Goal: Task Accomplishment & Management: Manage account settings

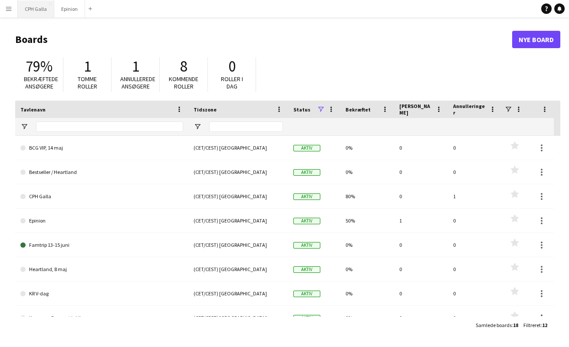
click at [27, 7] on button "CPH Galla Luk" at bounding box center [36, 8] width 36 height 17
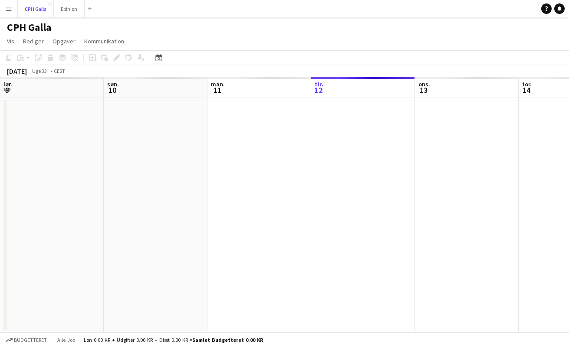
scroll to position [0, 207]
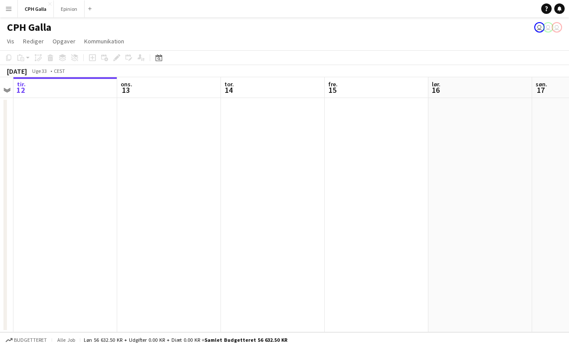
drag, startPoint x: 411, startPoint y: 184, endPoint x: 236, endPoint y: 176, distance: 175.5
click at [231, 176] on app-calendar-viewport "lør. 9 søn. 10 man. 11 tir. 12 ons. 13 tor. 14 fre. 15 lør. 16 søn. 17 man. 18 …" at bounding box center [284, 204] width 569 height 255
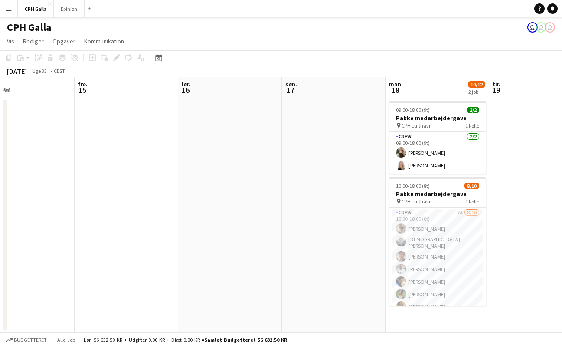
drag, startPoint x: 392, startPoint y: 183, endPoint x: 248, endPoint y: 187, distance: 144.1
click at [248, 187] on app-calendar-viewport "tir. 12 ons. 13 tor. 14 fre. 15 lør. 16 søn. 17 man. 18 10/12 2 job tir. 19 ons…" at bounding box center [281, 204] width 562 height 255
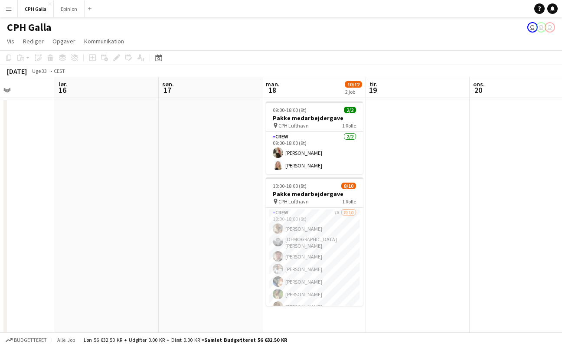
scroll to position [0, 374]
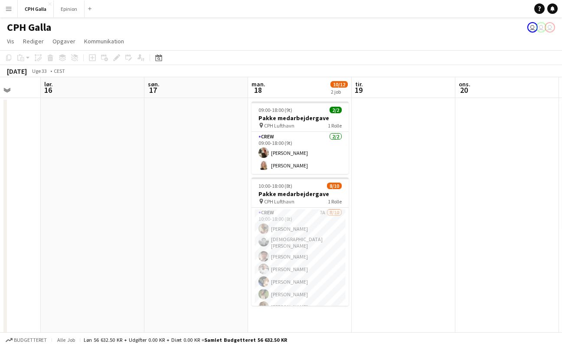
drag, startPoint x: 325, startPoint y: 184, endPoint x: 200, endPoint y: 184, distance: 125.4
click at [200, 184] on app-calendar-viewport "tir. 12 ons. 13 tor. 14 fre. 15 lør. 16 søn. 17 man. 18 10/12 2 job tir. 19 ons…" at bounding box center [281, 294] width 562 height 434
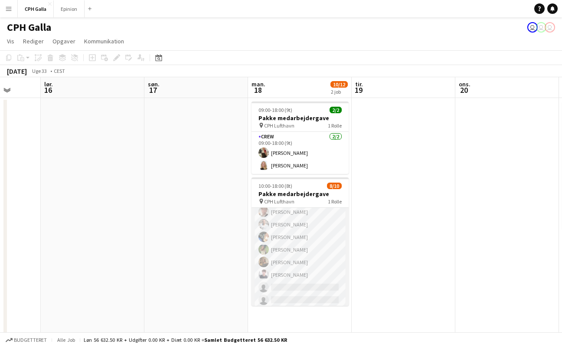
scroll to position [0, 0]
click at [322, 223] on app-card-role "Crew 7A [DATE] 10:00-18:00 (8t) Havana Pryce [PERSON_NAME] [PERSON_NAME] [PERSO…" at bounding box center [300, 280] width 97 height 145
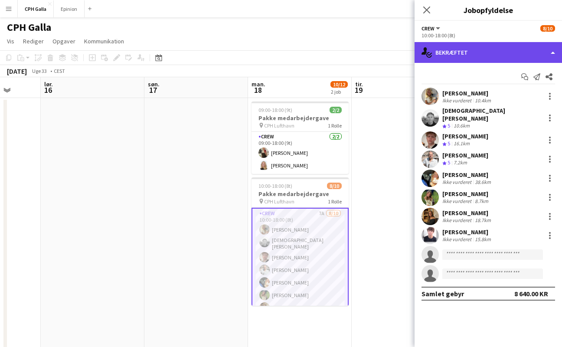
click at [548, 53] on div "single-neutral-actions-check-2 Bekræftet" at bounding box center [489, 52] width 148 height 21
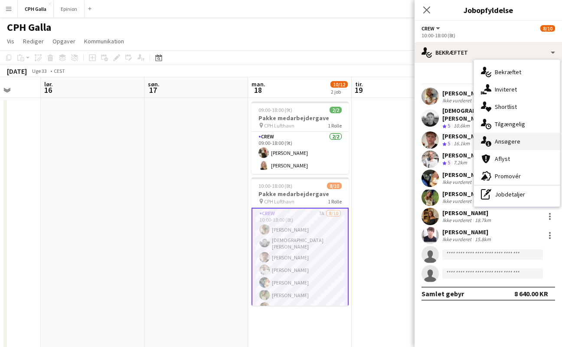
click at [518, 144] on div "single-neutral-actions-information Ansøgere" at bounding box center [517, 141] width 86 height 17
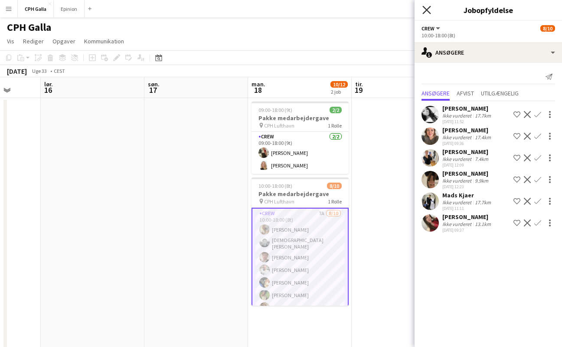
click at [425, 7] on icon at bounding box center [427, 10] width 8 height 8
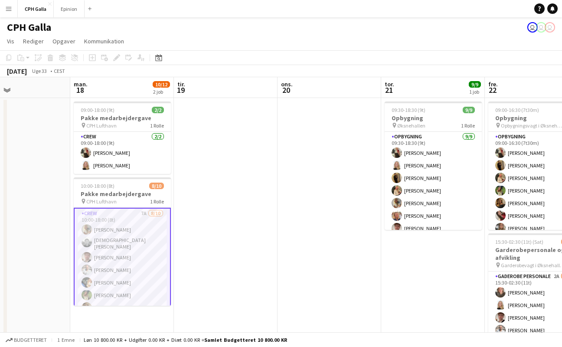
drag, startPoint x: 478, startPoint y: 188, endPoint x: 303, endPoint y: 164, distance: 176.1
click at [299, 164] on app-calendar-viewport "tor. 14 fre. 15 lør. 16 søn. 17 man. 18 10/12 2 job tir. 19 ons. 20 tor. 21 9/9…" at bounding box center [281, 294] width 562 height 434
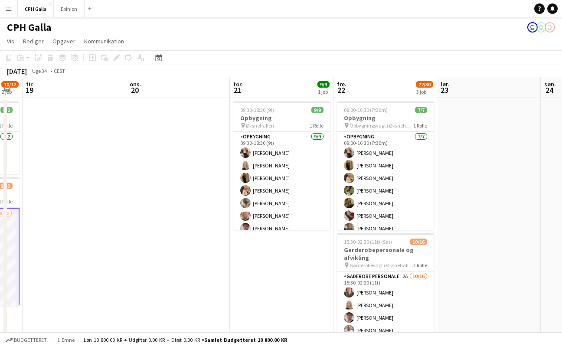
scroll to position [0, 312]
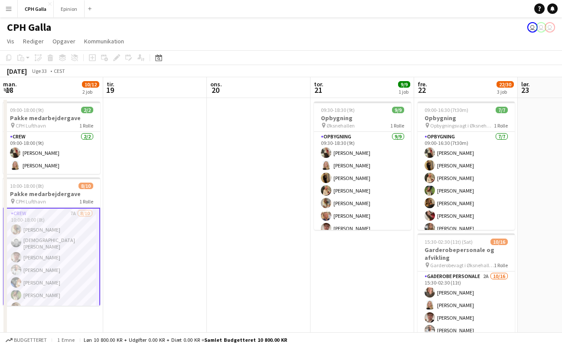
drag, startPoint x: 315, startPoint y: 180, endPoint x: 144, endPoint y: 157, distance: 172.5
click at [144, 157] on app-calendar-viewport "fre. 15 lør. 16 søn. 17 man. 18 10/12 2 job tir. 19 ons. 20 tor. 21 9/9 1 job f…" at bounding box center [281, 294] width 562 height 434
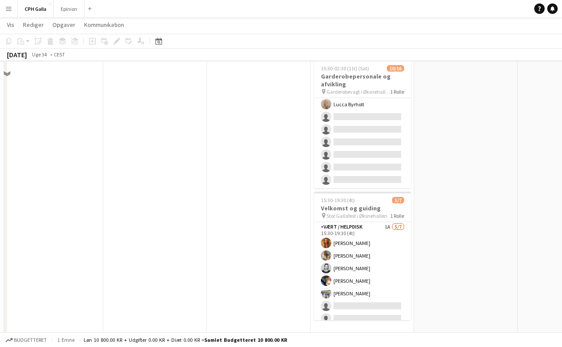
scroll to position [178, 0]
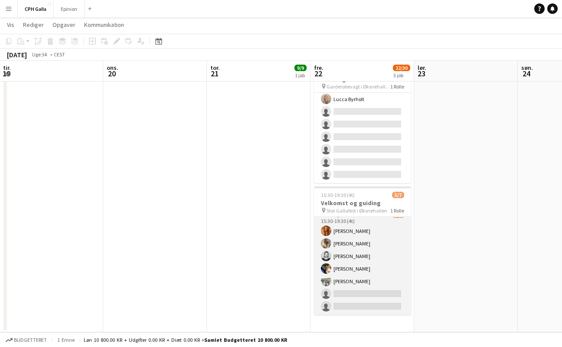
click at [382, 234] on app-card-role "Vært / Helpdisk 1A [DATE] 15:30-19:30 (4t) Vanilla Pryce Havana [PERSON_NAME] […" at bounding box center [362, 262] width 97 height 105
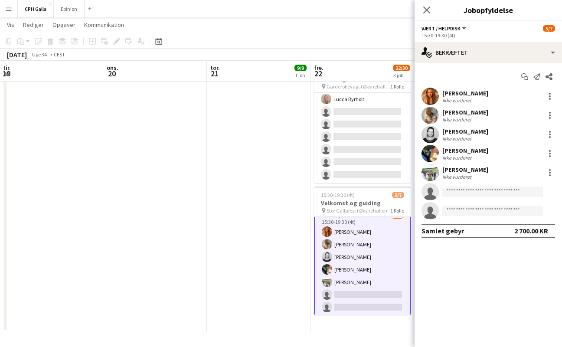
scroll to position [8, 0]
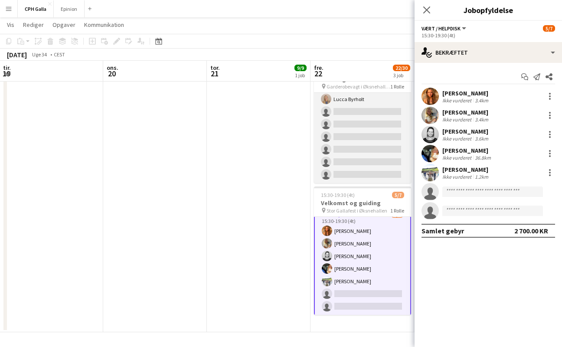
click at [365, 155] on app-card-role "Gaderobe personale 2A [DATE] 15:30-02:30 (11t) [PERSON_NAME] [PERSON_NAME] [PER…" at bounding box center [362, 74] width 97 height 218
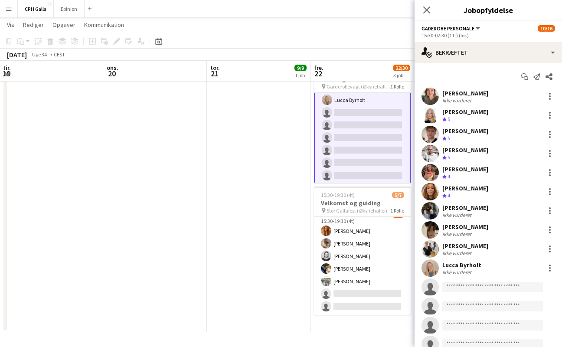
scroll to position [129, 0]
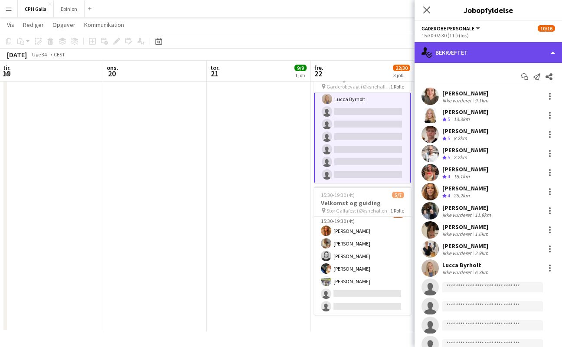
click at [544, 50] on div "single-neutral-actions-check-2 Bekræftet" at bounding box center [489, 52] width 148 height 21
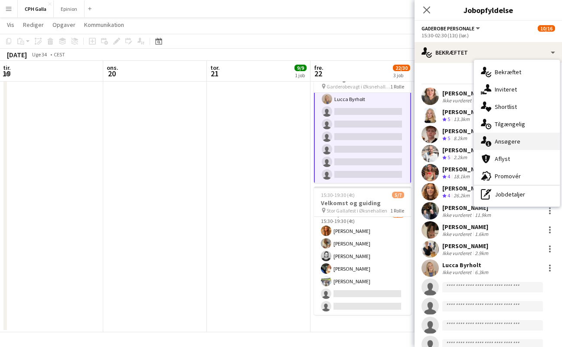
click at [520, 144] on div "single-neutral-actions-information Ansøgere" at bounding box center [517, 141] width 86 height 17
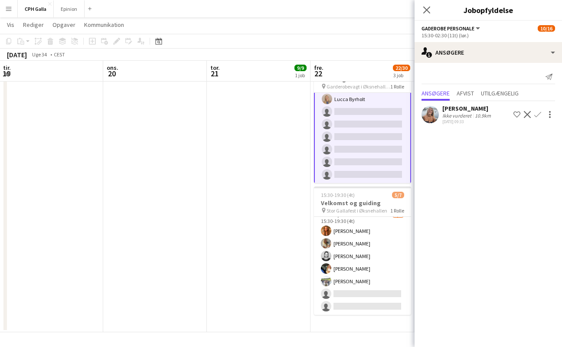
click at [538, 116] on app-icon "Bekræft" at bounding box center [538, 114] width 7 height 7
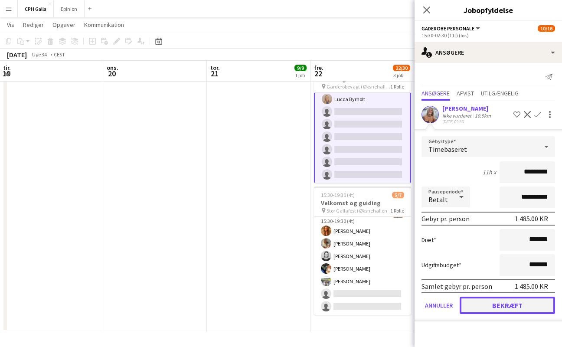
click at [500, 305] on button "Bekræft" at bounding box center [507, 305] width 95 height 17
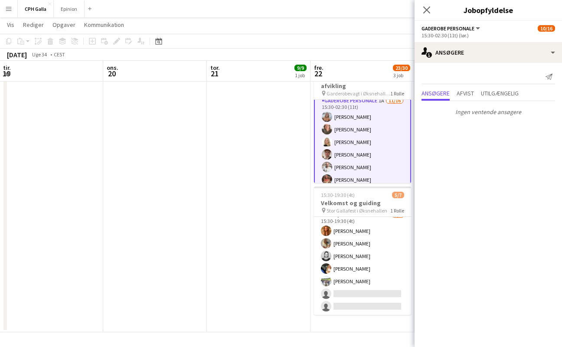
scroll to position [0, 0]
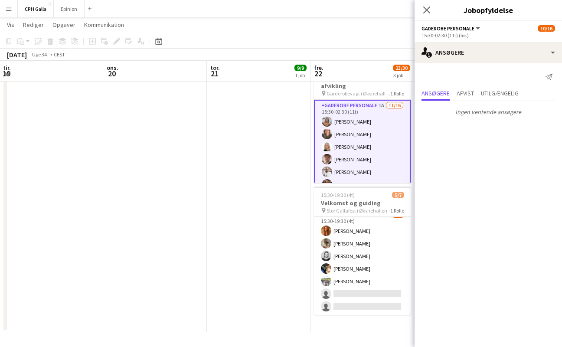
click at [426, 4] on div "Luk pop-in" at bounding box center [427, 10] width 24 height 20
click at [426, 12] on icon "Luk pop-in" at bounding box center [427, 10] width 8 height 8
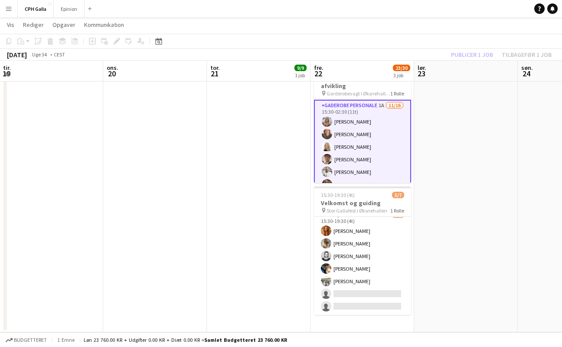
click at [475, 55] on div "Publicer 1 job Tilbagefør 1 job" at bounding box center [502, 54] width 122 height 11
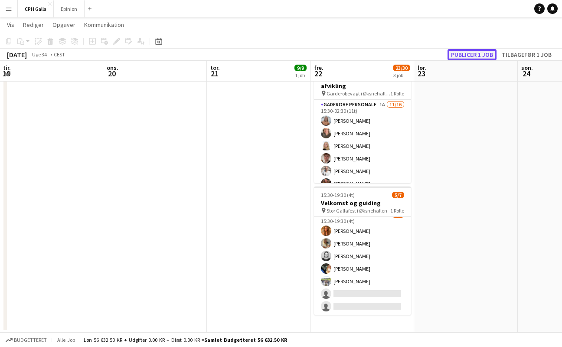
click at [468, 54] on button "Publicer 1 job" at bounding box center [472, 54] width 49 height 11
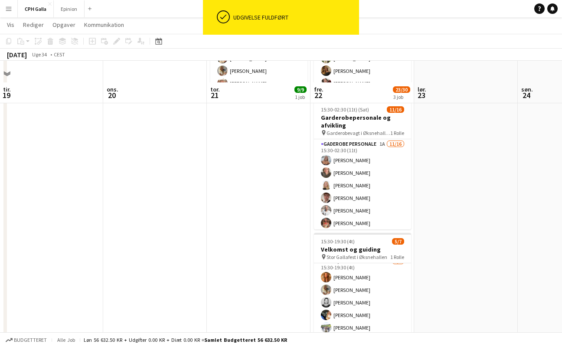
scroll to position [113, 0]
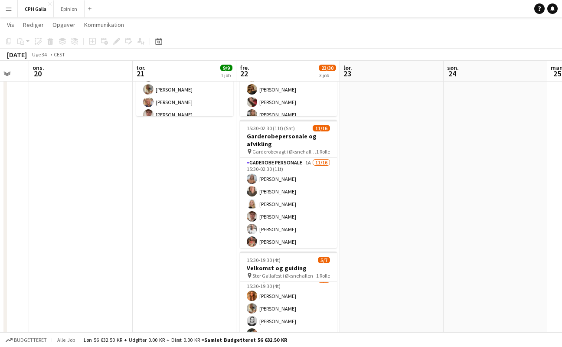
drag, startPoint x: 277, startPoint y: 300, endPoint x: 185, endPoint y: 221, distance: 121.6
click at [185, 221] on app-calendar-viewport "lør. 16 søn. 17 man. 18 10/12 2 job tir. 19 ons. 20 tor. 21 9/9 1 job fre. 22 2…" at bounding box center [281, 159] width 562 height 476
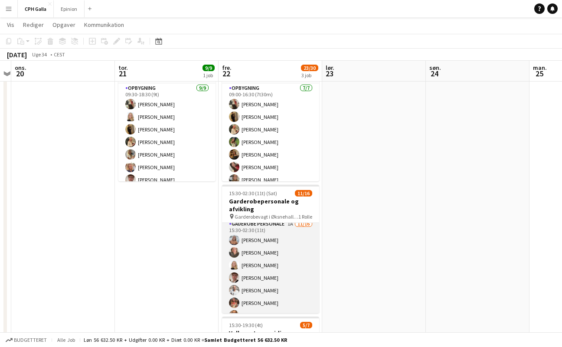
scroll to position [0, 0]
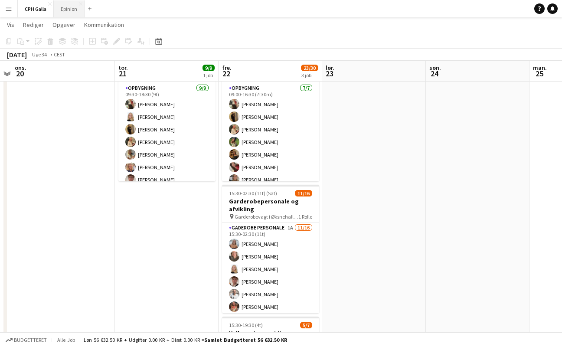
click at [60, 4] on button "Epinion Luk" at bounding box center [69, 8] width 31 height 17
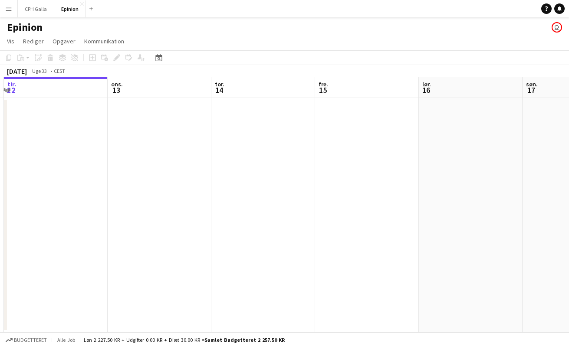
drag, startPoint x: 344, startPoint y: 179, endPoint x: 176, endPoint y: 164, distance: 168.5
click at [176, 164] on app-calendar-viewport "lør. 9 søn. 10 man. 11 tir. 12 ons. 13 tor. 14 fre. 15 lør. 16 søn. 17 man. 18 …" at bounding box center [284, 204] width 569 height 255
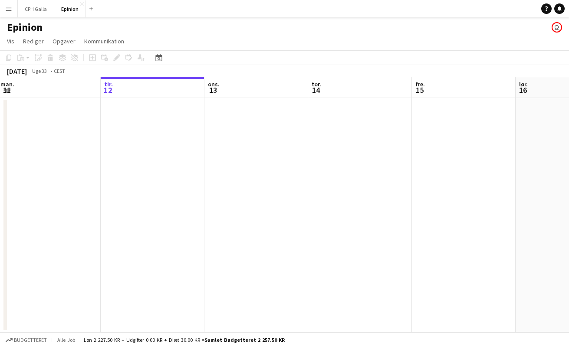
drag, startPoint x: 236, startPoint y: 166, endPoint x: 155, endPoint y: 161, distance: 81.3
click at [155, 161] on app-calendar-viewport "lør. 9 søn. 10 man. 11 tir. 12 ons. 13 tor. 14 fre. 15 lør. 16 søn. 17 man. 18 …" at bounding box center [284, 204] width 569 height 255
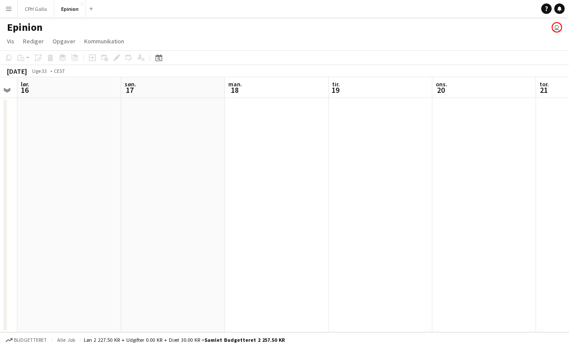
drag, startPoint x: 307, startPoint y: 178, endPoint x: 150, endPoint y: 154, distance: 159.0
click at [149, 154] on app-calendar-viewport "tir. 12 ons. 13 tor. 14 fre. 15 lør. 16 søn. 17 man. 18 tir. 19 ons. 20 tor. 21…" at bounding box center [284, 204] width 569 height 255
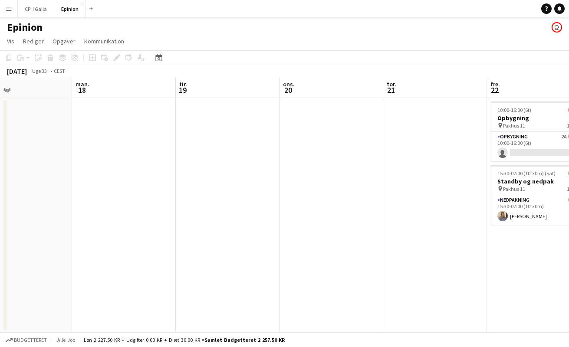
drag, startPoint x: 227, startPoint y: 156, endPoint x: 206, endPoint y: 152, distance: 21.5
click at [144, 151] on app-calendar-viewport "tor. 14 fre. 15 lør. 16 søn. 17 man. 18 tir. 19 ons. 20 tor. 21 fre. 22 1/2 2 j…" at bounding box center [284, 204] width 569 height 255
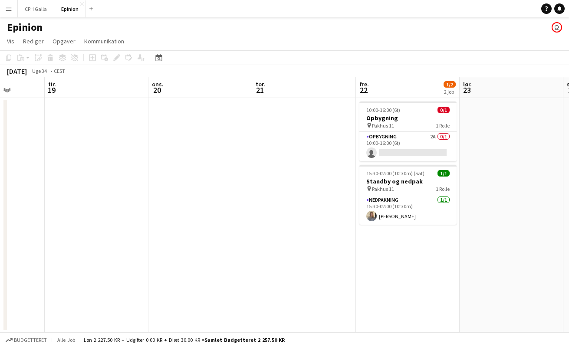
scroll to position [0, 293]
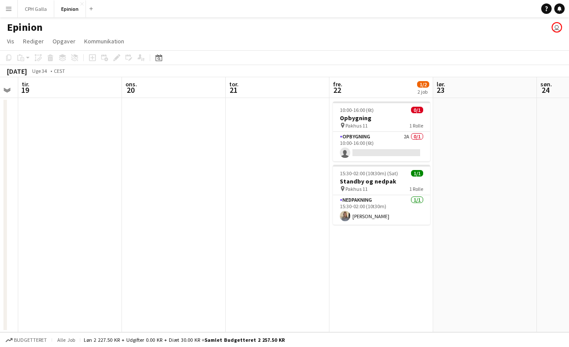
drag, startPoint x: 268, startPoint y: 155, endPoint x: 148, endPoint y: 147, distance: 120.5
click at [148, 147] on app-calendar-viewport "lør. 16 søn. 17 man. 18 tir. 19 ons. 20 tor. 21 fre. 22 1/2 2 job lør. 23 søn. …" at bounding box center [284, 204] width 569 height 255
click at [393, 144] on app-card-role "Opbygning 2A 0/1 10:00-16:00 (6t) single-neutral-actions" at bounding box center [381, 147] width 97 height 30
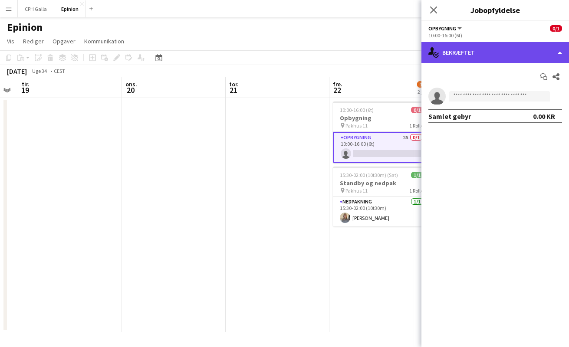
click at [501, 56] on div "single-neutral-actions-check-2 Bekræftet" at bounding box center [495, 52] width 148 height 21
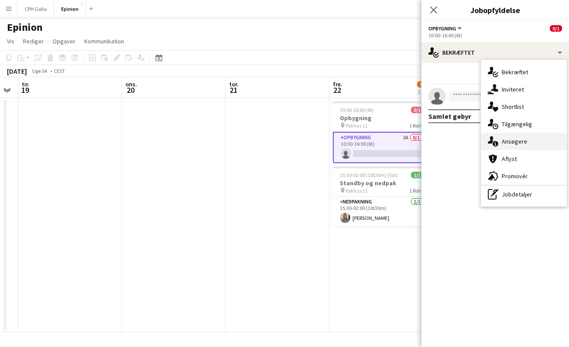
click at [522, 147] on div "single-neutral-actions-information Ansøgere" at bounding box center [524, 141] width 86 height 17
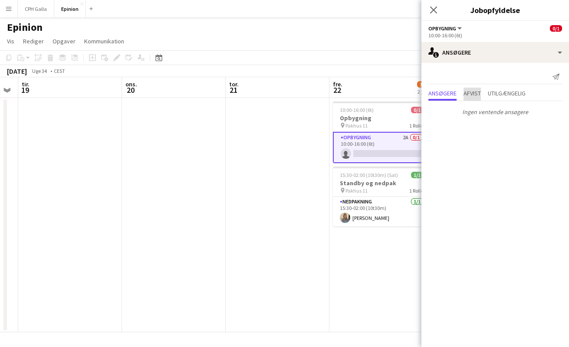
click at [471, 98] on span "Afvist" at bounding box center [471, 94] width 17 height 13
click at [500, 95] on span "Utilgængelig" at bounding box center [507, 93] width 38 height 6
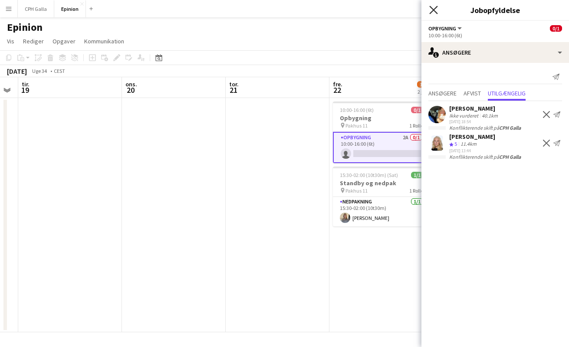
click at [433, 10] on icon at bounding box center [433, 10] width 8 height 8
